Goal: Information Seeking & Learning: Learn about a topic

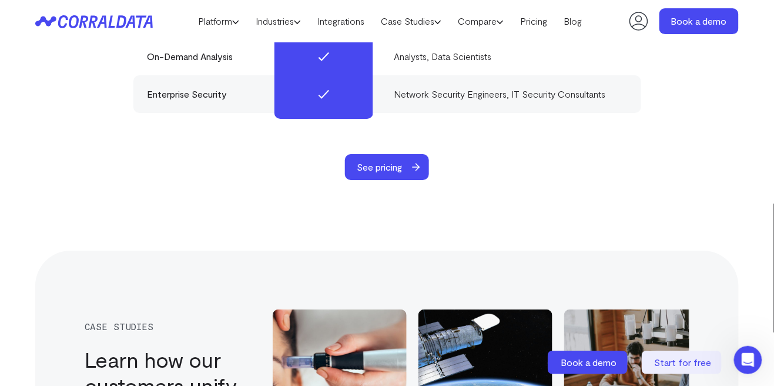
scroll to position [3471, 0]
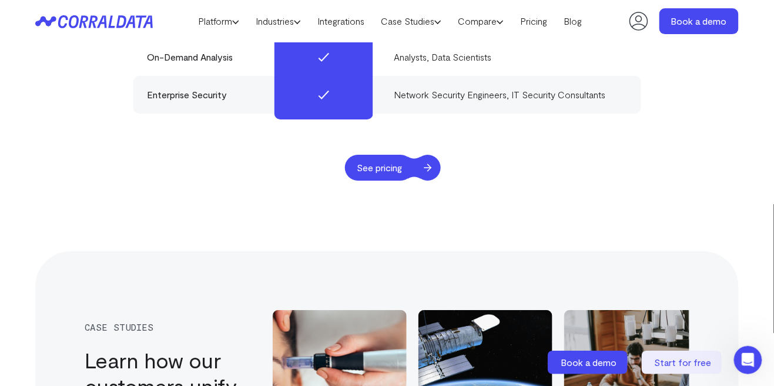
click at [382, 158] on span "See pricing" at bounding box center [379, 168] width 69 height 26
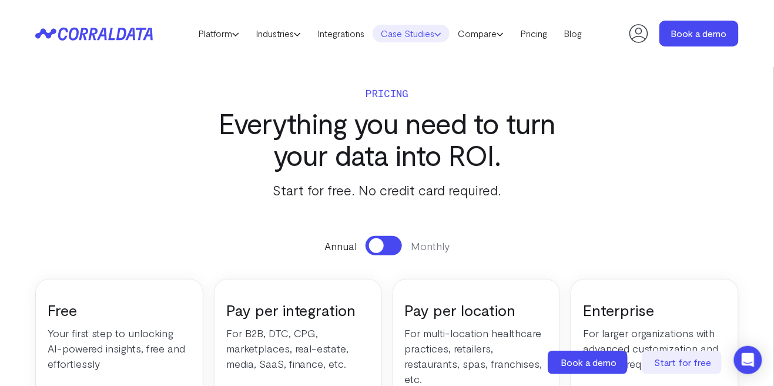
click at [413, 39] on link "Case Studies" at bounding box center [411, 34] width 77 height 18
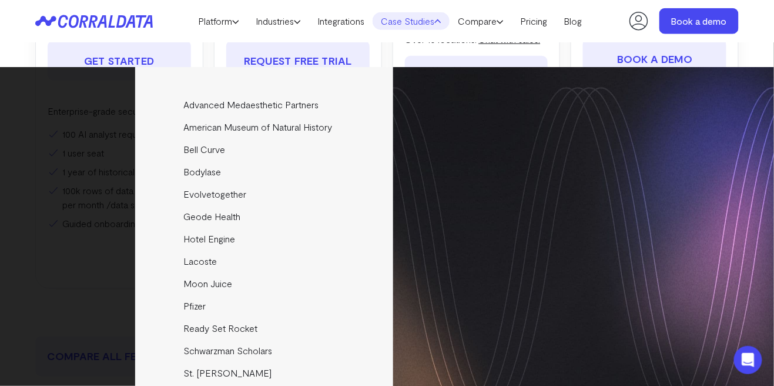
scroll to position [363, 0]
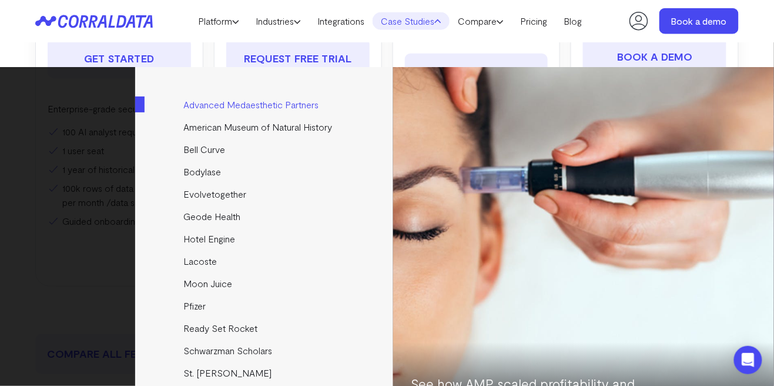
click at [219, 110] on link "Advanced Medaesthetic Partners" at bounding box center [266, 104] width 262 height 22
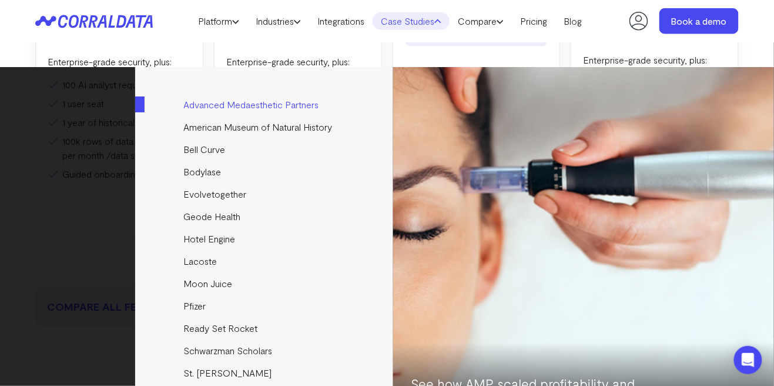
scroll to position [419, 0]
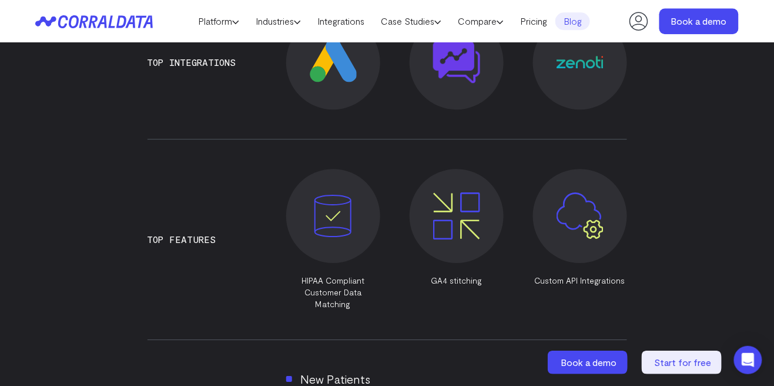
scroll to position [882, 0]
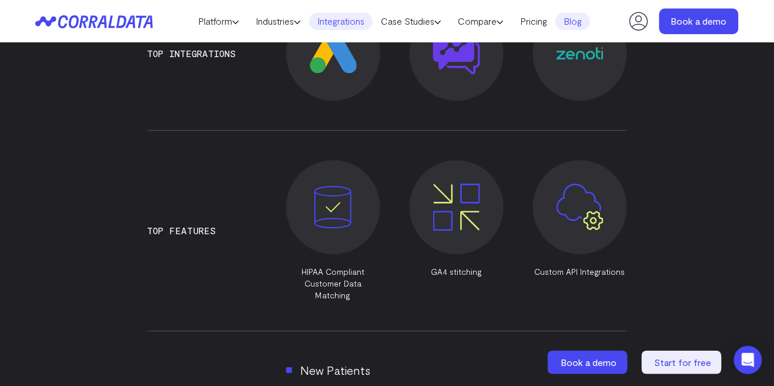
click at [343, 26] on link "Integrations" at bounding box center [340, 21] width 63 height 18
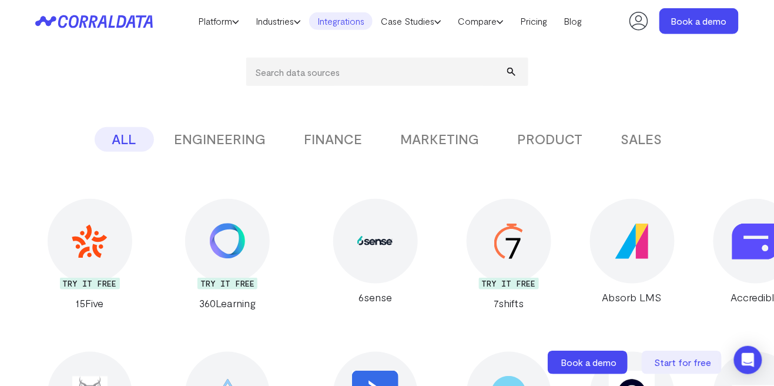
scroll to position [182, 0]
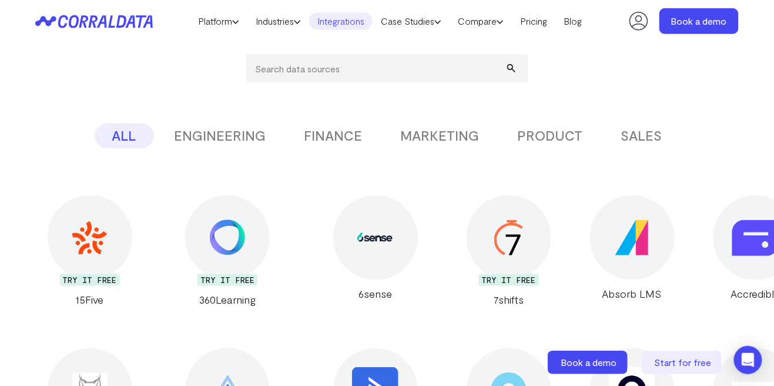
click at [239, 142] on button "ENGINEERING" at bounding box center [220, 135] width 127 height 25
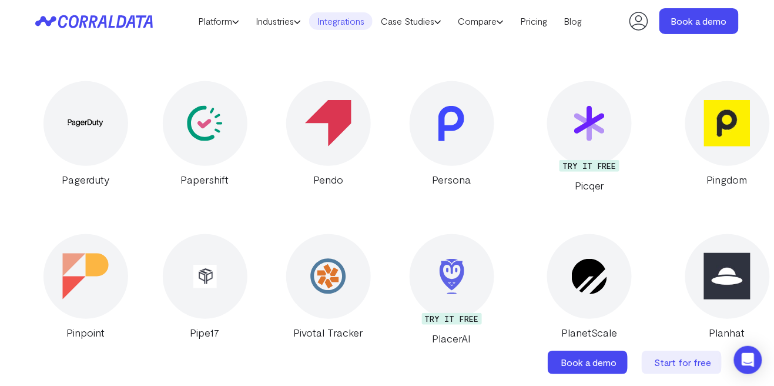
scroll to position [6085, 0]
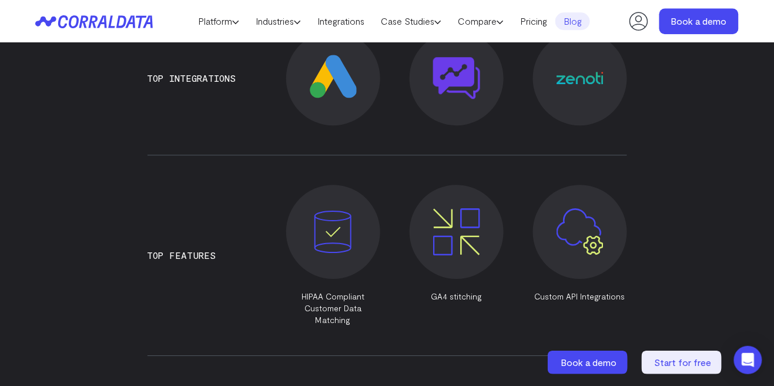
scroll to position [882, 0]
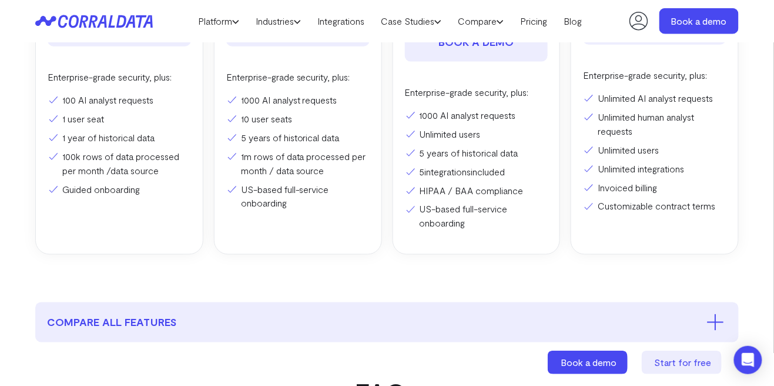
scroll to position [419, 0]
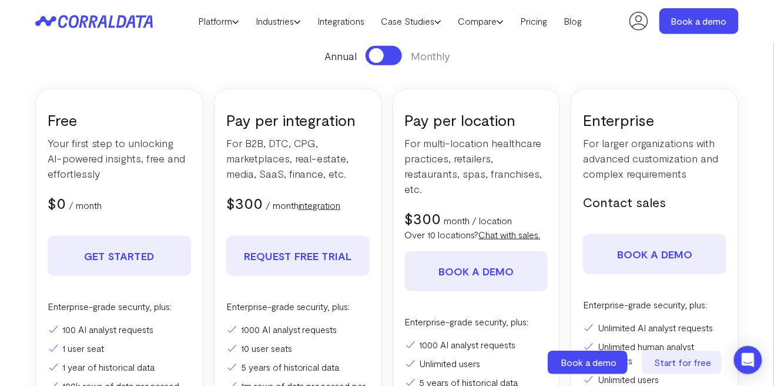
scroll to position [169, 0]
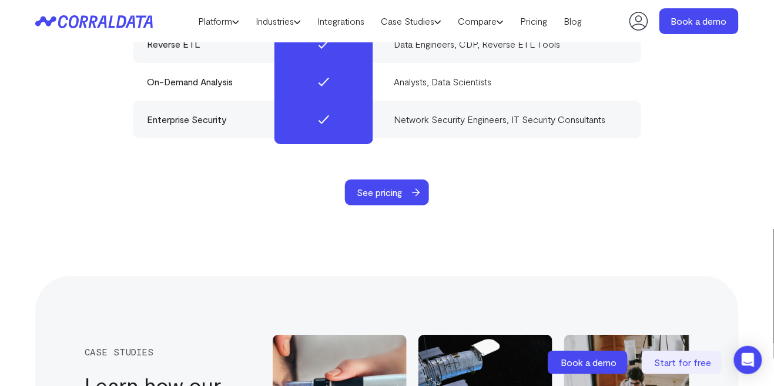
scroll to position [3446, 0]
